Goal: Information Seeking & Learning: Learn about a topic

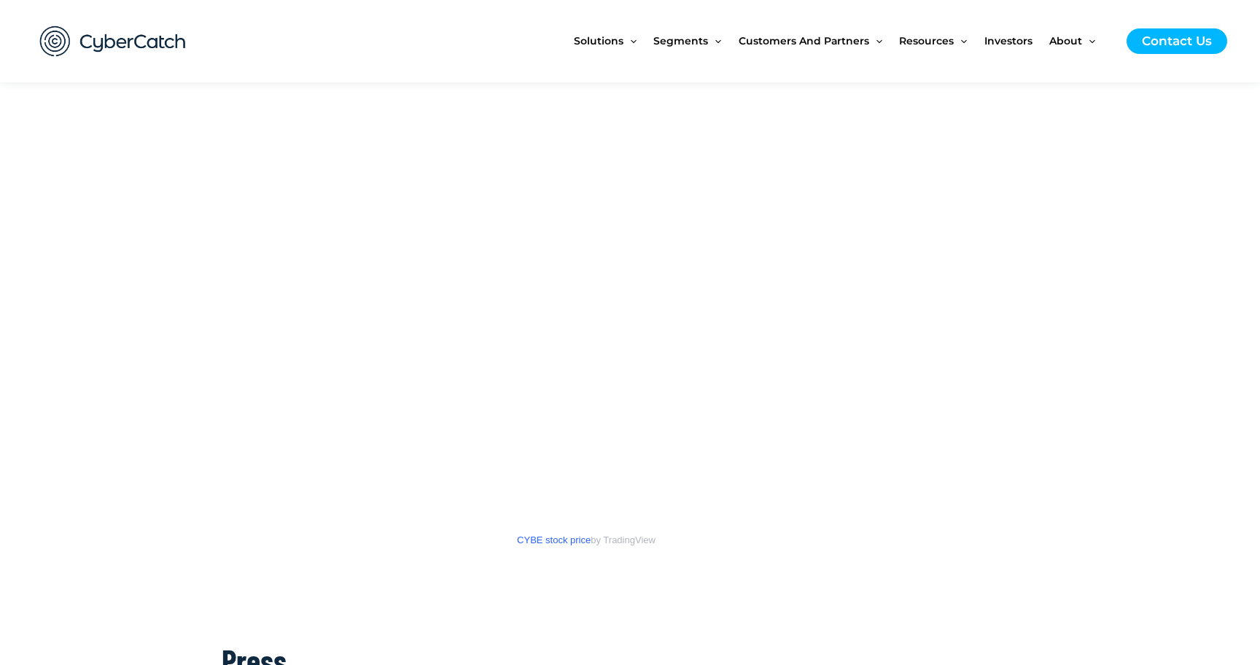
scroll to position [2015, 0]
click at [160, 39] on img at bounding box center [113, 41] width 175 height 61
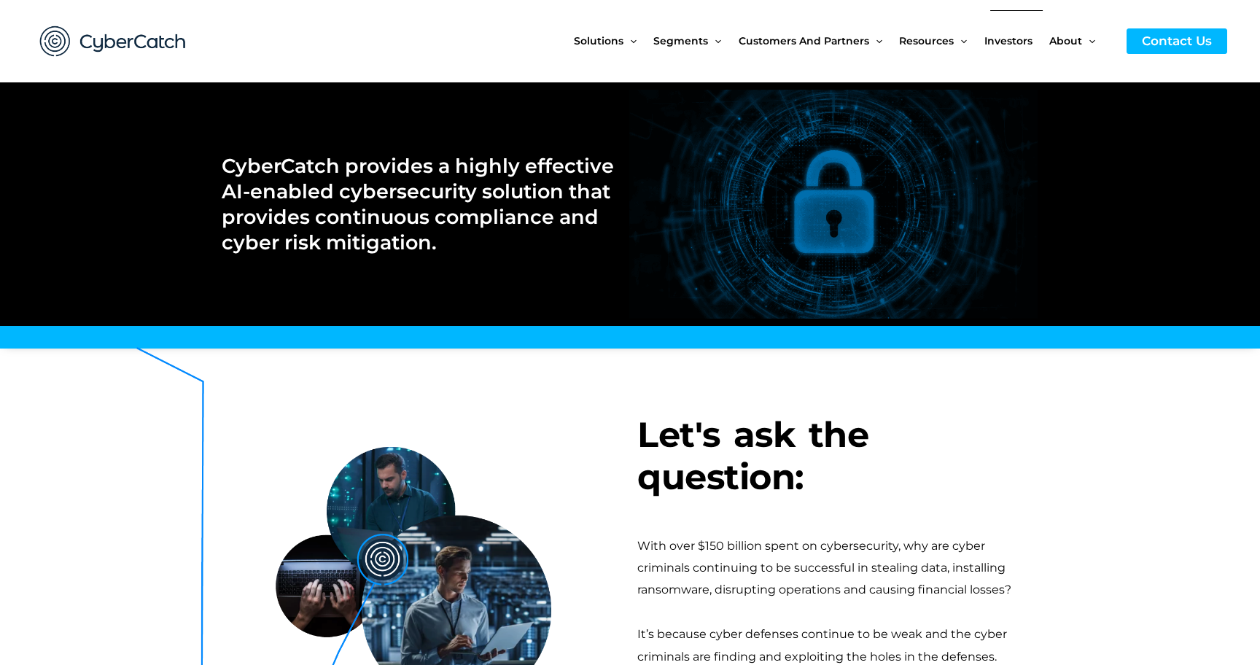
click at [1003, 44] on span "Investors" at bounding box center [1009, 40] width 48 height 61
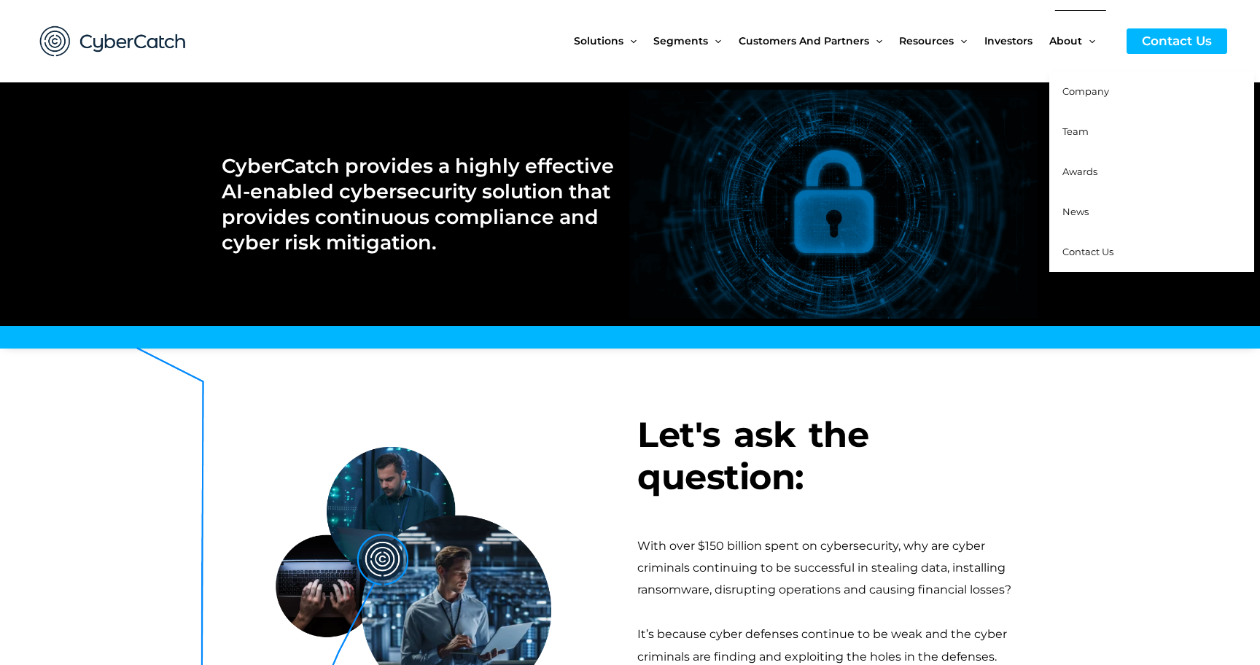
click at [1073, 128] on span "Team" at bounding box center [1076, 131] width 26 height 12
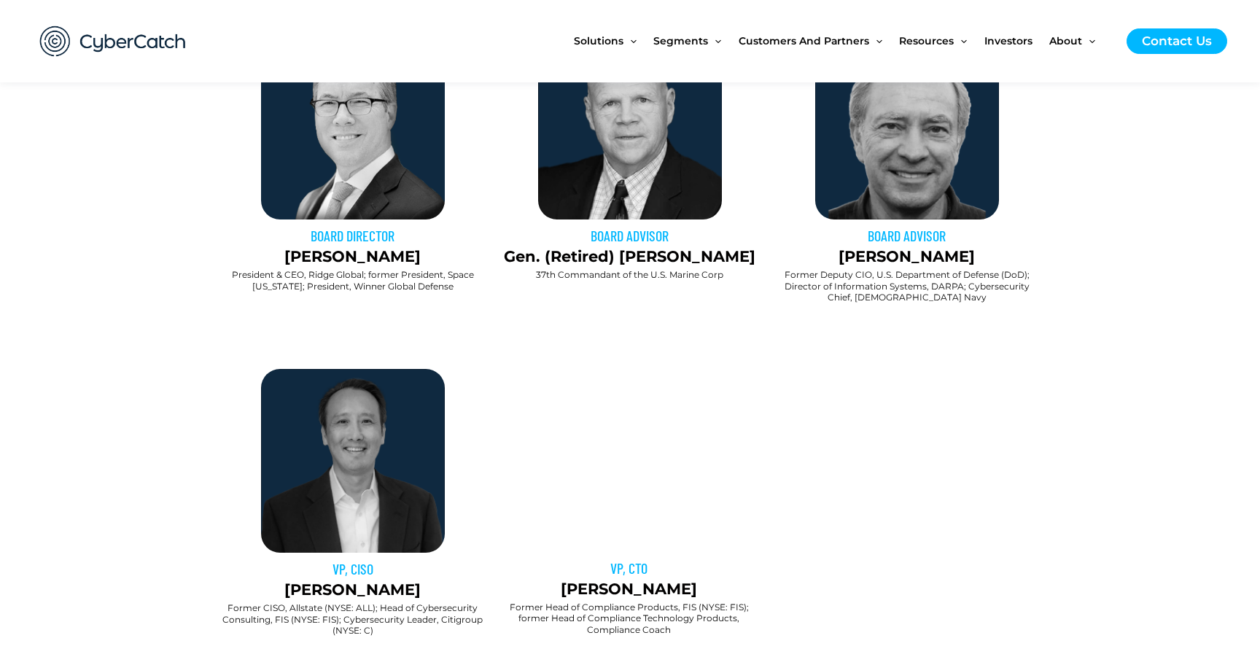
scroll to position [1018, 0]
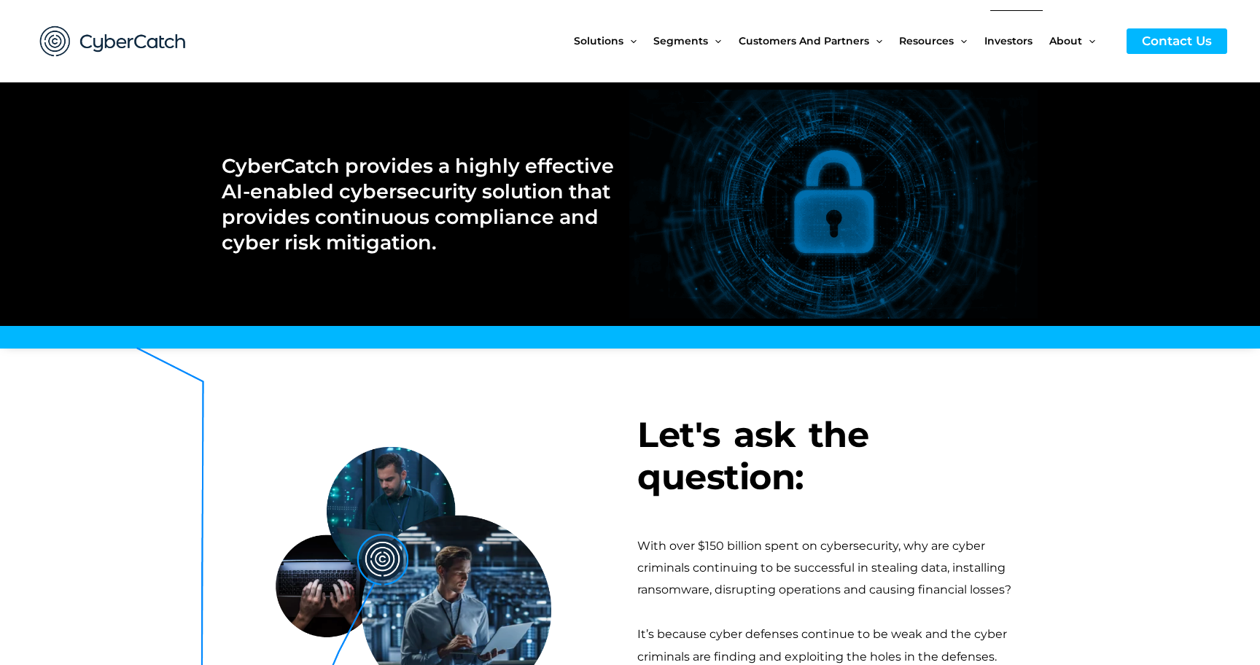
click at [1017, 39] on span "Investors" at bounding box center [1009, 40] width 48 height 61
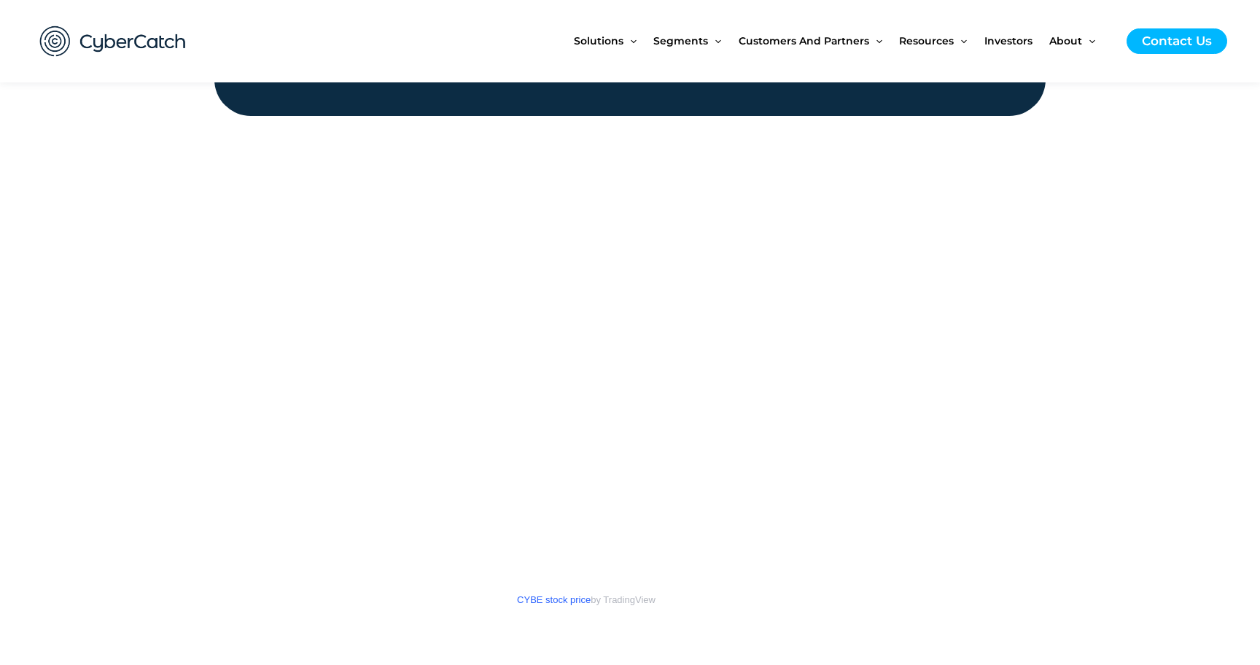
scroll to position [2044, 0]
